Goal: Task Accomplishment & Management: Manage account settings

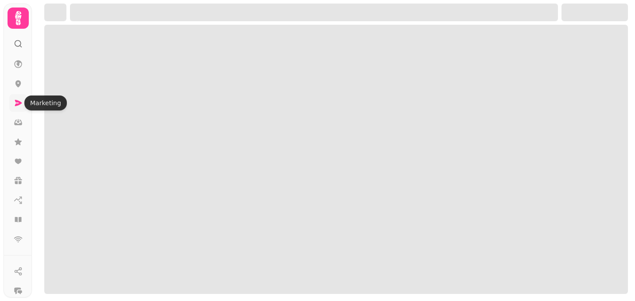
click at [16, 105] on icon at bounding box center [18, 103] width 7 height 6
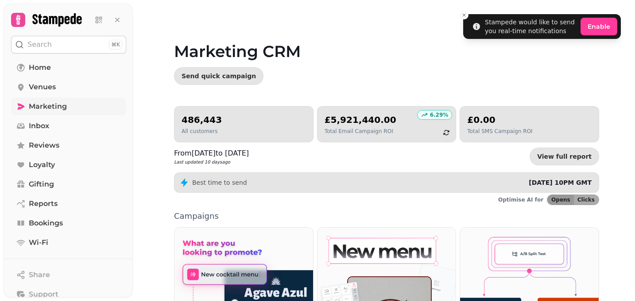
click at [81, 103] on link "Marketing" at bounding box center [68, 107] width 115 height 18
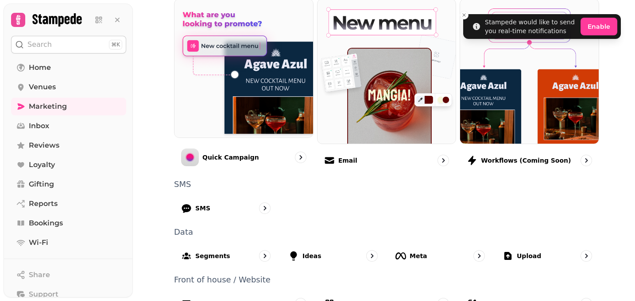
scroll to position [251, 0]
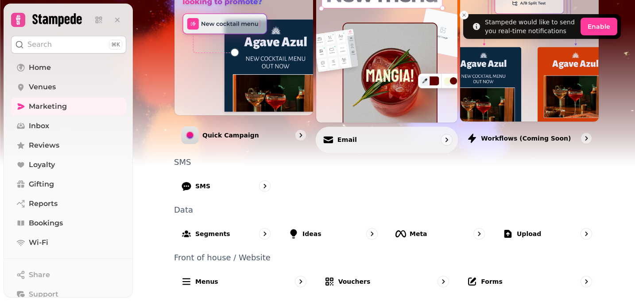
click at [350, 142] on p "Email" at bounding box center [346, 139] width 19 height 9
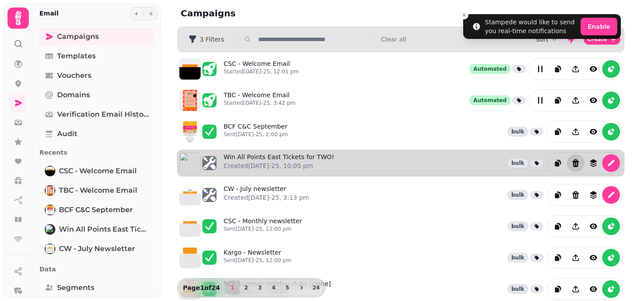
click at [577, 166] on icon "Delete" at bounding box center [575, 164] width 7 height 8
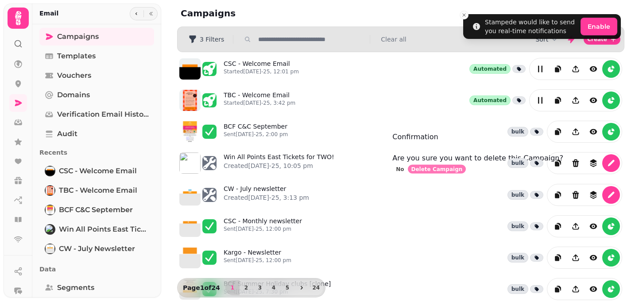
click at [462, 172] on span "Delete Campaign" at bounding box center [436, 169] width 51 height 5
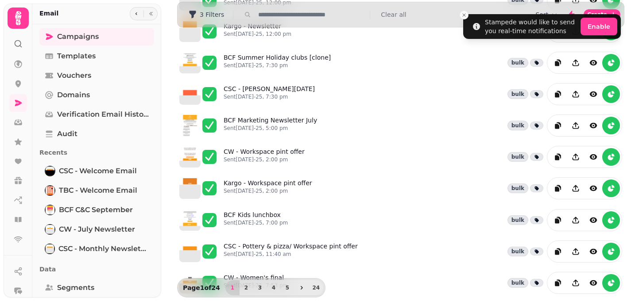
scroll to position [245, 0]
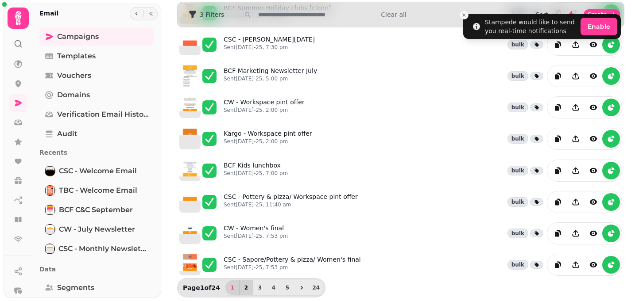
click at [248, 287] on span "2" at bounding box center [246, 287] width 7 height 5
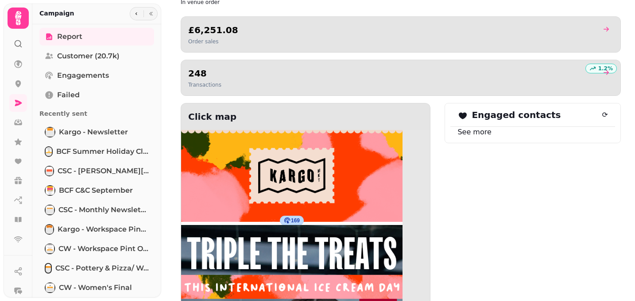
scroll to position [896, 0]
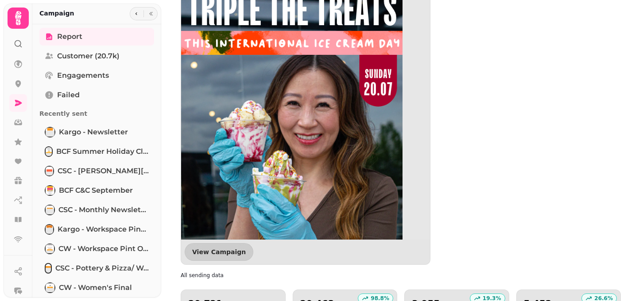
click at [319, 146] on img at bounding box center [291, 187] width 221 height 413
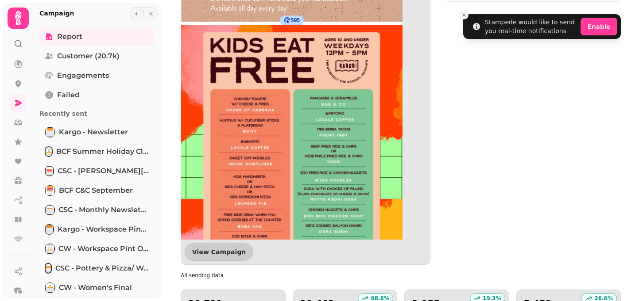
scroll to position [819, 0]
